Goal: Task Accomplishment & Management: Manage account settings

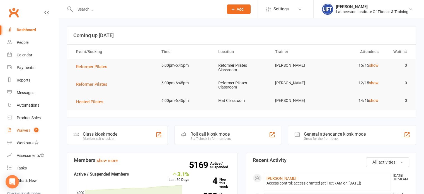
click at [31, 130] on link "Waivers 2" at bounding box center [33, 130] width 52 height 13
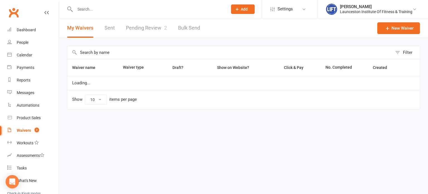
select select "100"
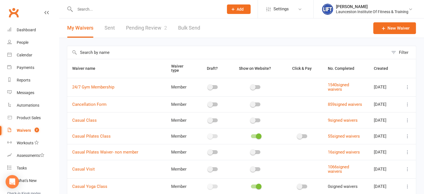
click at [135, 28] on link "Pending Review 2" at bounding box center [146, 27] width 41 height 19
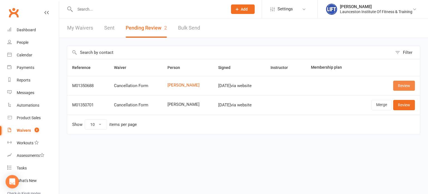
click at [406, 83] on link "Review" at bounding box center [404, 86] width 22 height 10
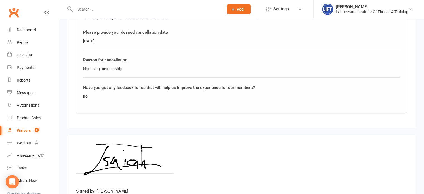
scroll to position [253, 0]
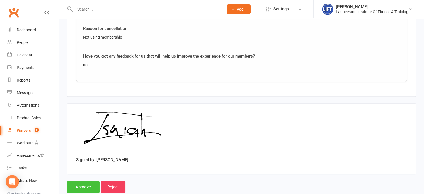
click at [79, 181] on input "Approve" at bounding box center [83, 187] width 33 height 12
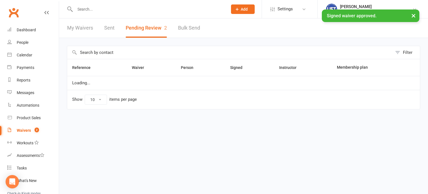
click at [125, 2] on div at bounding box center [145, 9] width 157 height 18
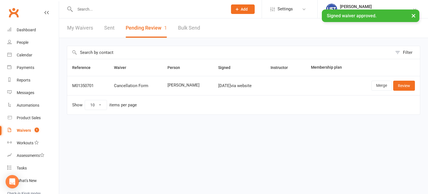
click at [123, 6] on input "text" at bounding box center [148, 9] width 151 height 8
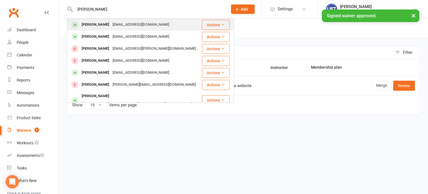
type input "[PERSON_NAME]"
click at [111, 27] on div "[EMAIL_ADDRESS][DOMAIN_NAME]" at bounding box center [141, 25] width 60 height 8
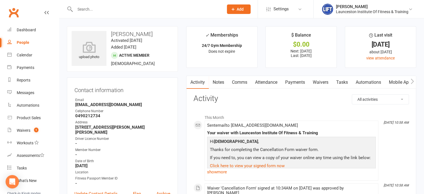
click at [296, 80] on link "Payments" at bounding box center [295, 82] width 28 height 13
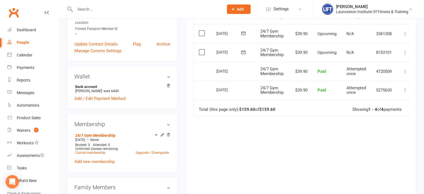
scroll to position [159, 0]
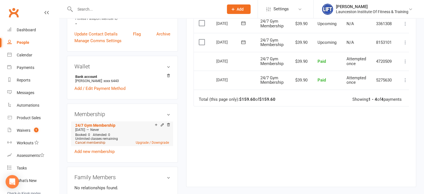
click at [86, 140] on link "Cancel membership" at bounding box center [90, 142] width 30 height 4
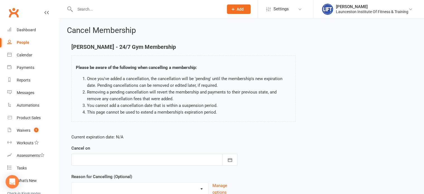
click at [101, 165] on form "Current expiration date: N/A Cancel on [DATE] Sun Mon Tue Wed Thu Fri Sat 36 31…" at bounding box center [154, 165] width 166 height 62
click at [110, 154] on div at bounding box center [154, 160] width 166 height 12
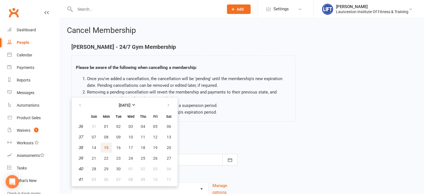
click at [105, 145] on span "15" at bounding box center [106, 147] width 4 height 4
type input "[DATE]"
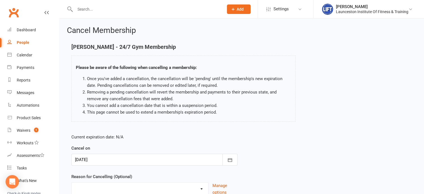
scroll to position [47, 0]
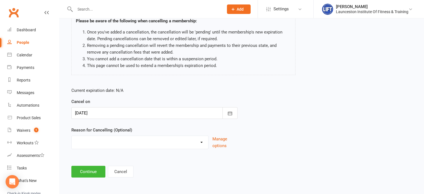
click at [105, 142] on select "Cancelled by staff (overdues) Change to Fitness Passport Changing gyms Injury M…" at bounding box center [140, 141] width 137 height 11
select select "5"
click at [72, 136] on select "Cancelled by staff (overdues) Change to Fitness Passport Changing gyms Injury M…" at bounding box center [140, 141] width 137 height 11
click at [77, 182] on div "Cancel Membership [PERSON_NAME] - 24/7 Gym Membership Please be aware of the fo…" at bounding box center [241, 79] width 365 height 214
click at [81, 178] on div "Cancel Membership [PERSON_NAME] - 24/7 Gym Membership Please be aware of the fo…" at bounding box center [241, 79] width 365 height 214
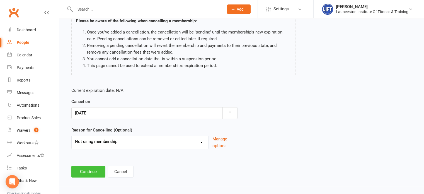
click at [90, 169] on button "Continue" at bounding box center [88, 172] width 34 height 12
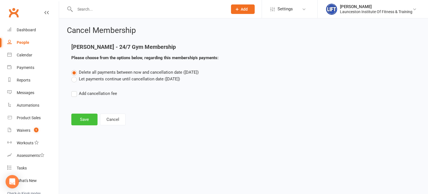
click at [84, 117] on button "Save" at bounding box center [84, 119] width 26 height 12
